Goal: Register for event/course

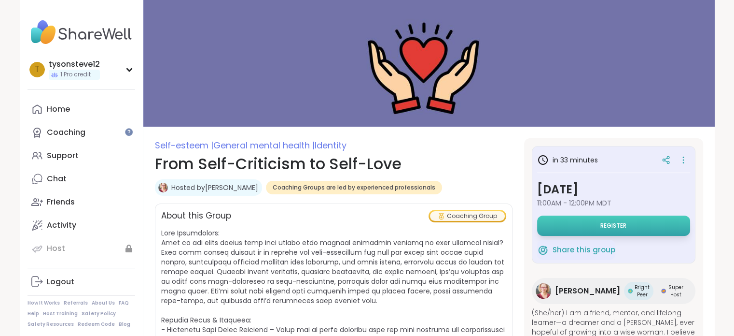
click at [568, 223] on button "Register" at bounding box center [613, 225] width 153 height 20
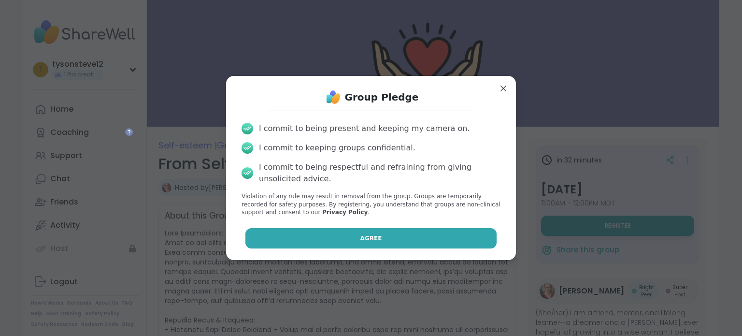
click at [445, 237] on button "Agree" at bounding box center [371, 238] width 252 height 20
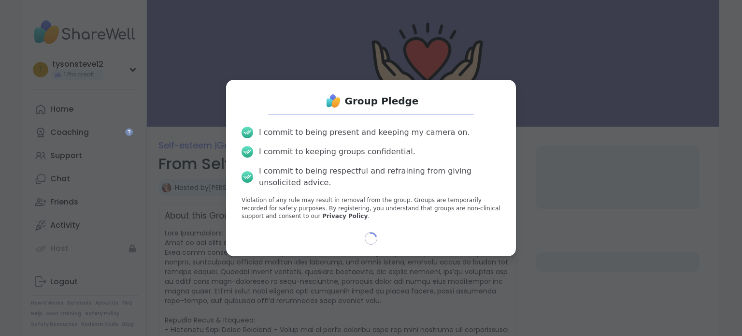
select select "**"
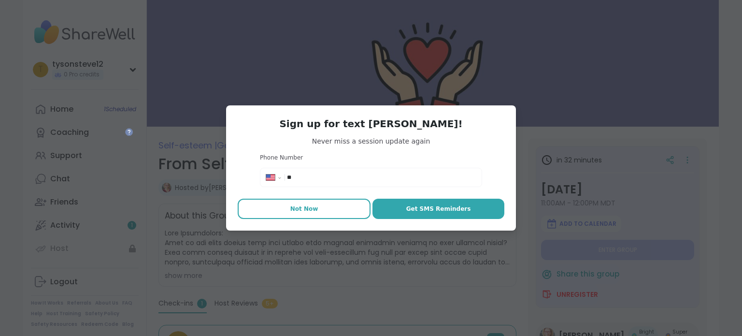
click at [318, 204] on button "Not Now" at bounding box center [304, 208] width 133 height 20
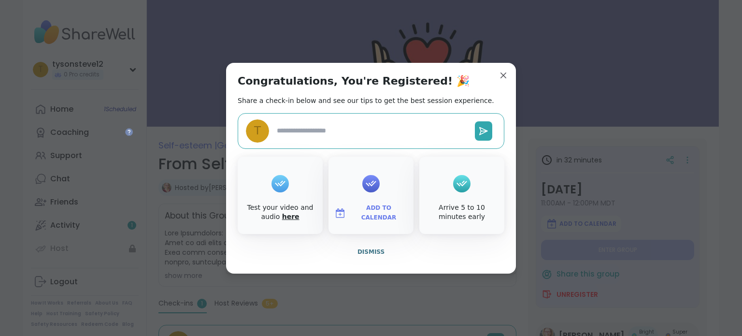
click at [282, 215] on link "here" at bounding box center [290, 216] width 17 height 8
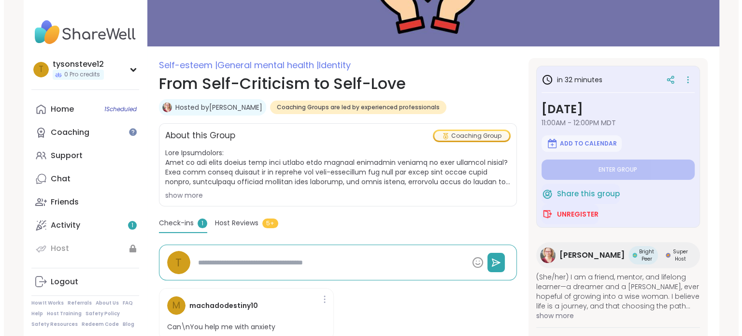
scroll to position [97, 0]
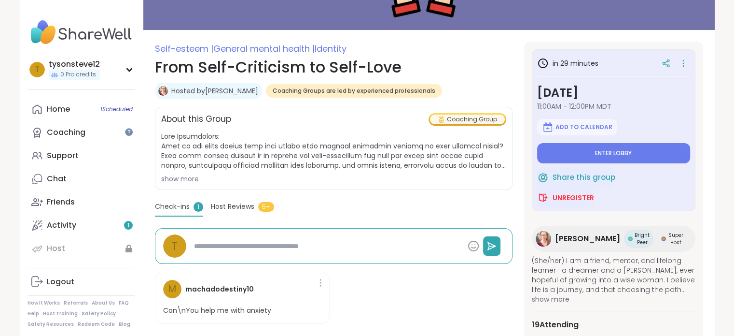
type textarea "*"
click at [560, 194] on span "Unregister" at bounding box center [574, 198] width 42 height 10
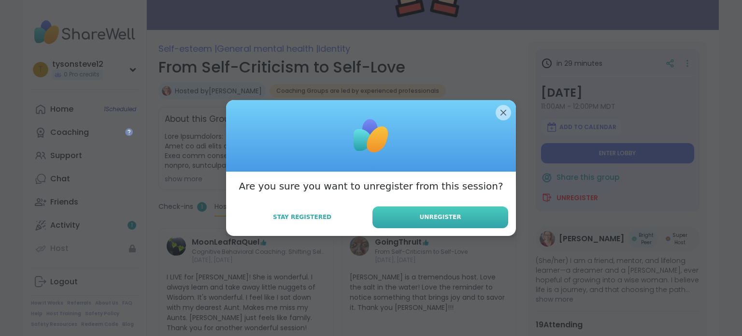
click at [489, 221] on button "Unregister" at bounding box center [440, 217] width 136 height 22
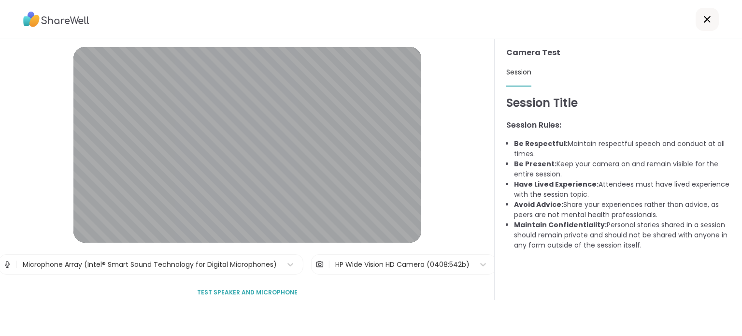
click at [245, 283] on button "Test speaker and microphone" at bounding box center [247, 292] width 108 height 20
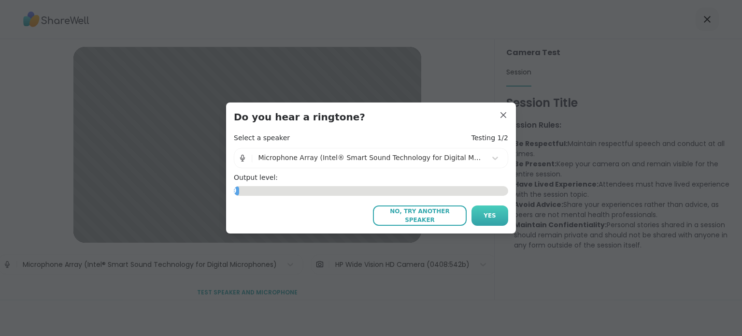
click at [479, 223] on button "Yes" at bounding box center [489, 215] width 37 height 20
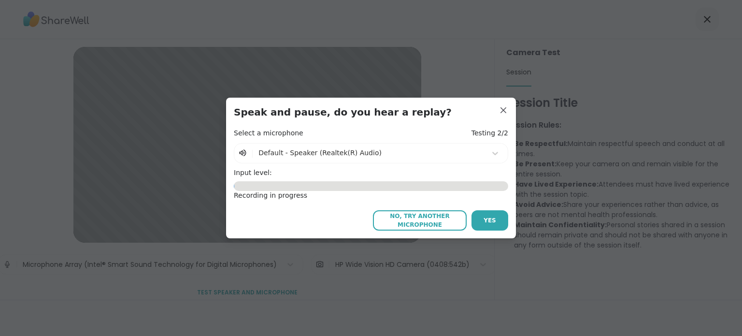
click at [417, 217] on span "No, try another microphone" at bounding box center [420, 219] width 84 height 17
click at [496, 219] on button "Yes" at bounding box center [489, 220] width 37 height 20
